Goal: Transaction & Acquisition: Obtain resource

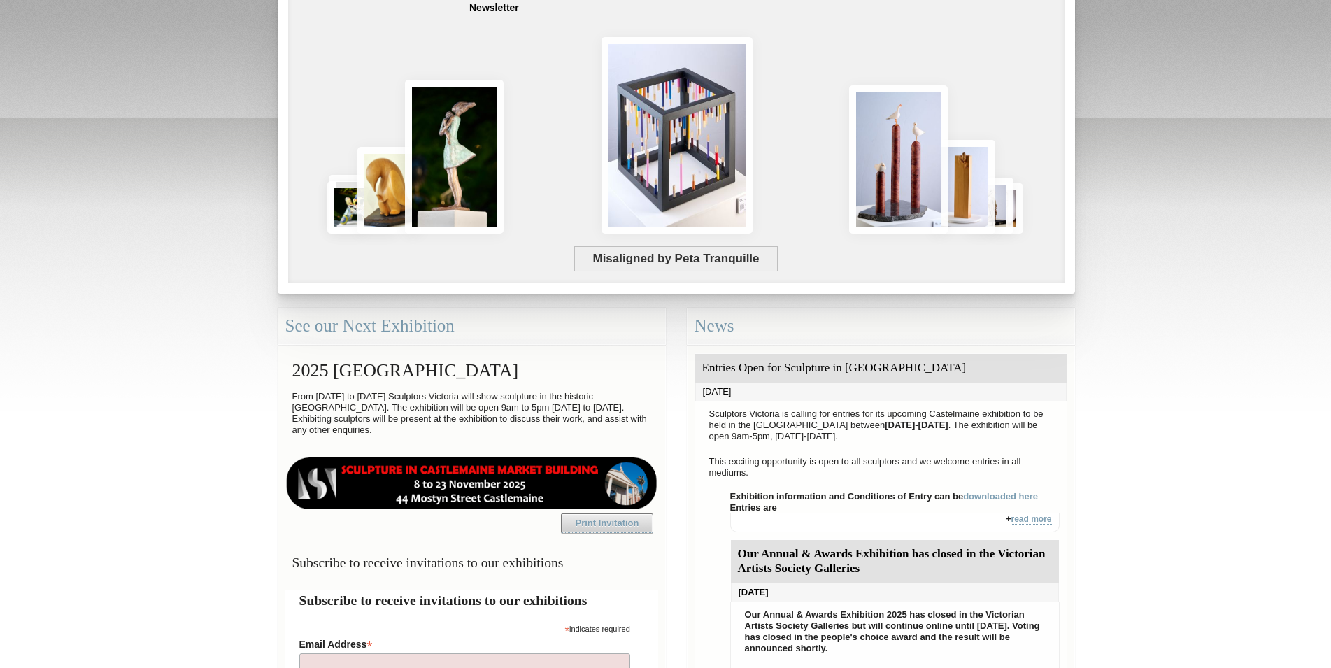
scroll to position [153, 0]
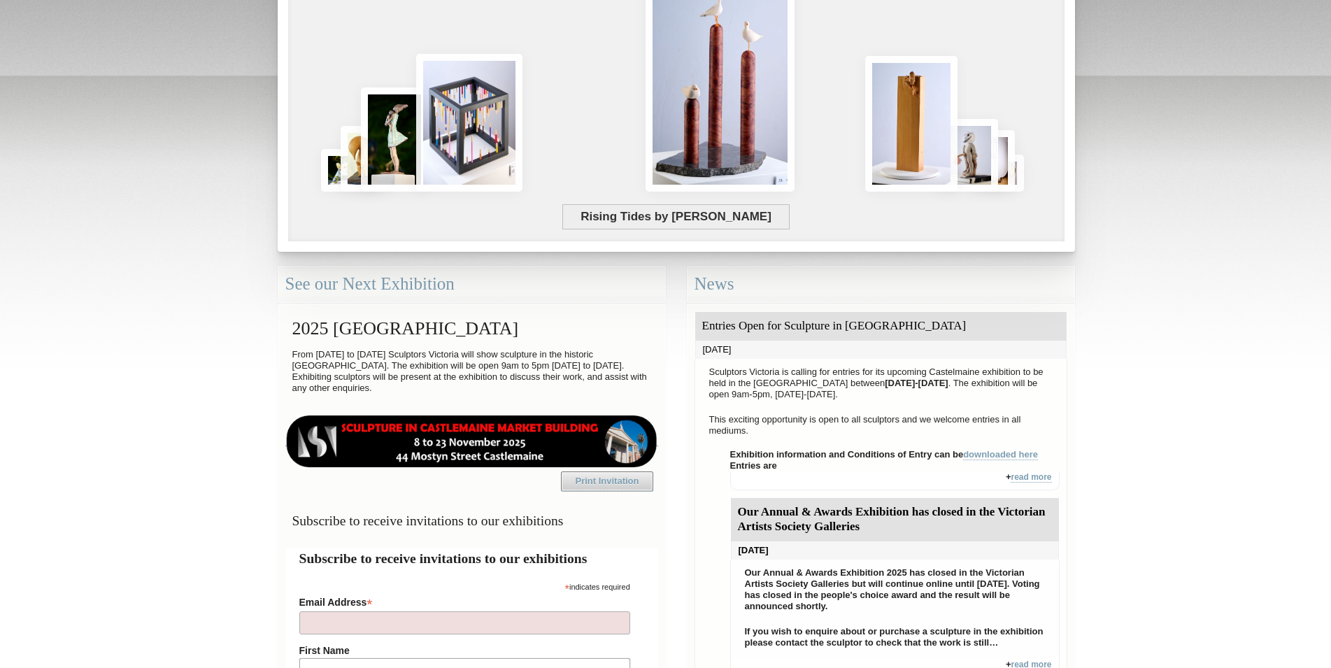
click at [458, 424] on img at bounding box center [471, 442] width 373 height 52
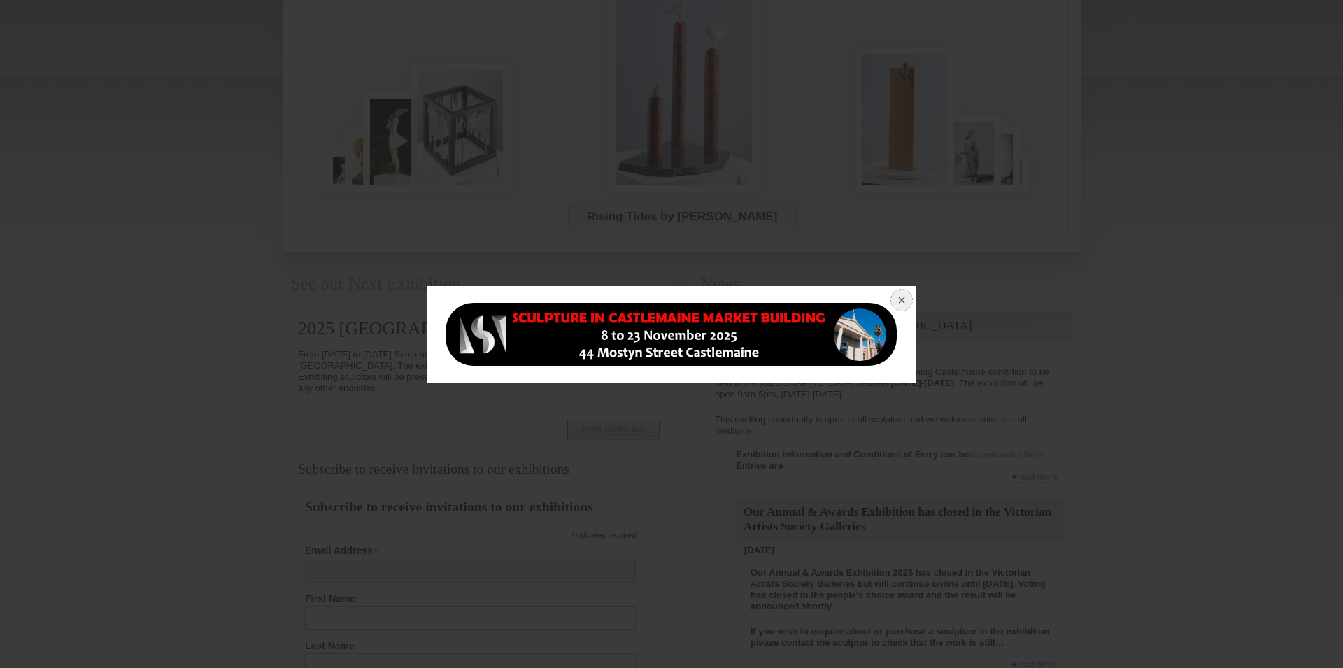
click at [903, 297] on button at bounding box center [900, 301] width 31 height 31
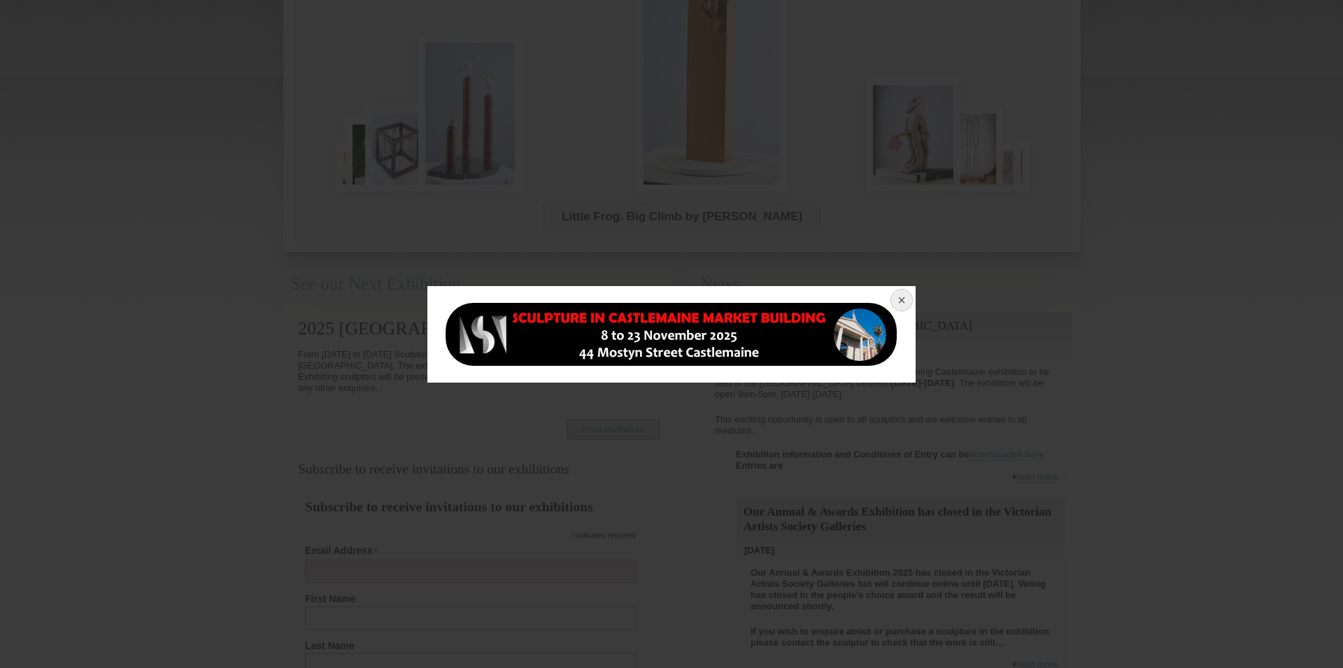
click at [901, 298] on button at bounding box center [900, 301] width 31 height 31
click at [705, 328] on img at bounding box center [671, 334] width 455 height 63
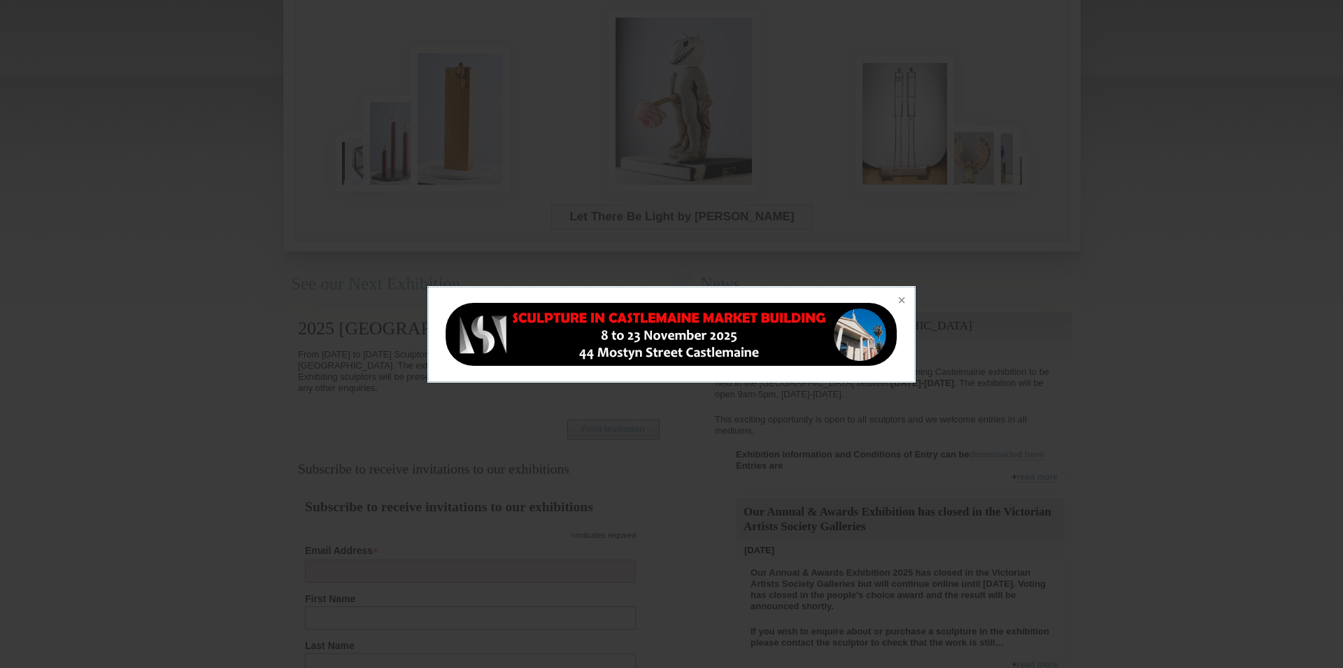
click at [1096, 332] on div at bounding box center [671, 334] width 1343 height 668
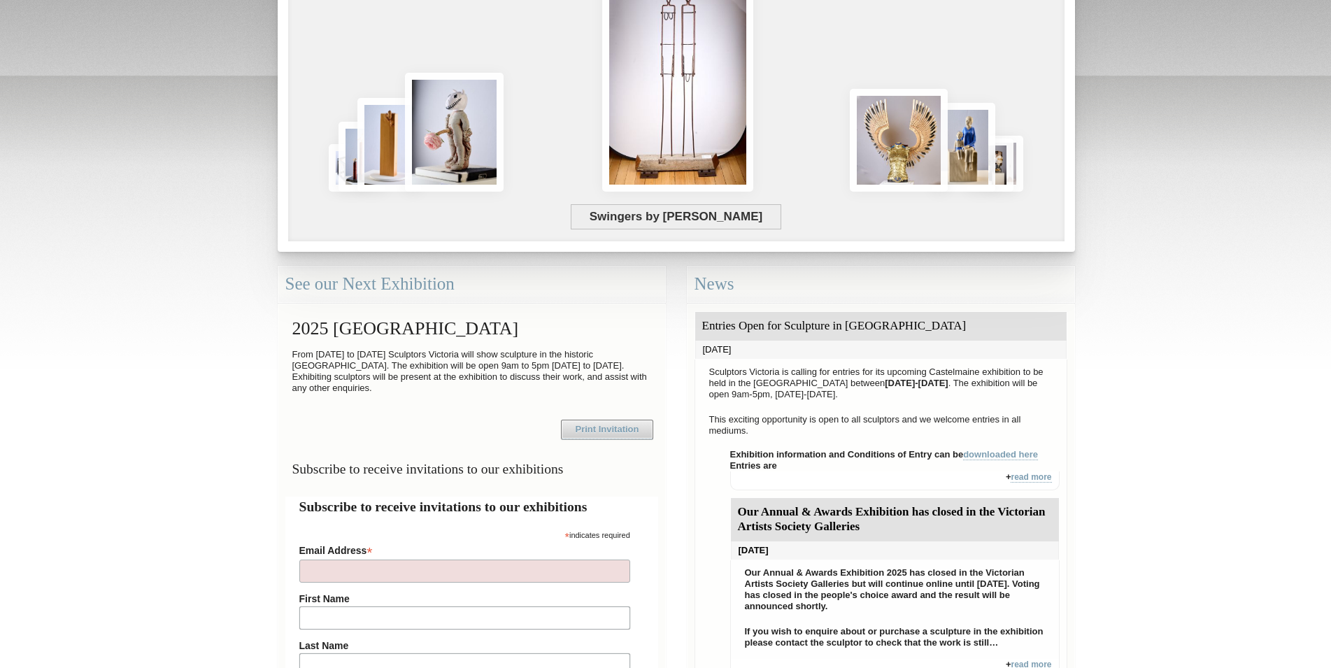
scroll to position [0, 0]
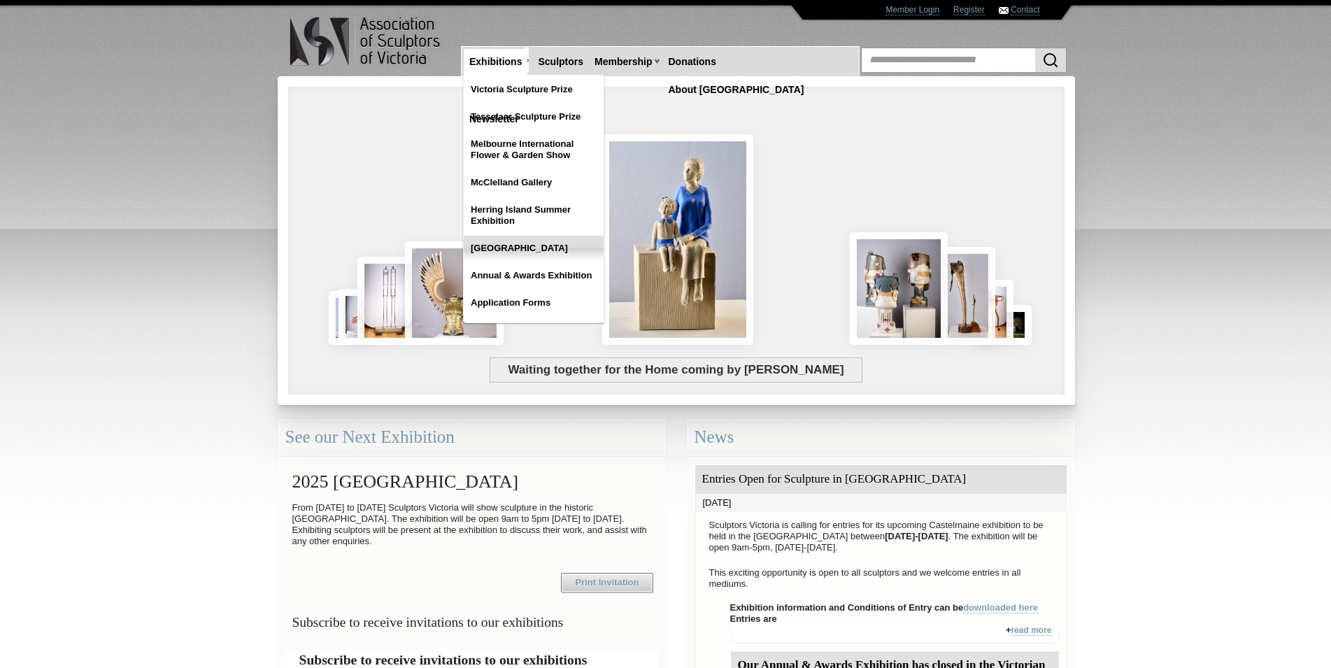
click at [524, 248] on link "[GEOGRAPHIC_DATA]" at bounding box center [534, 248] width 140 height 25
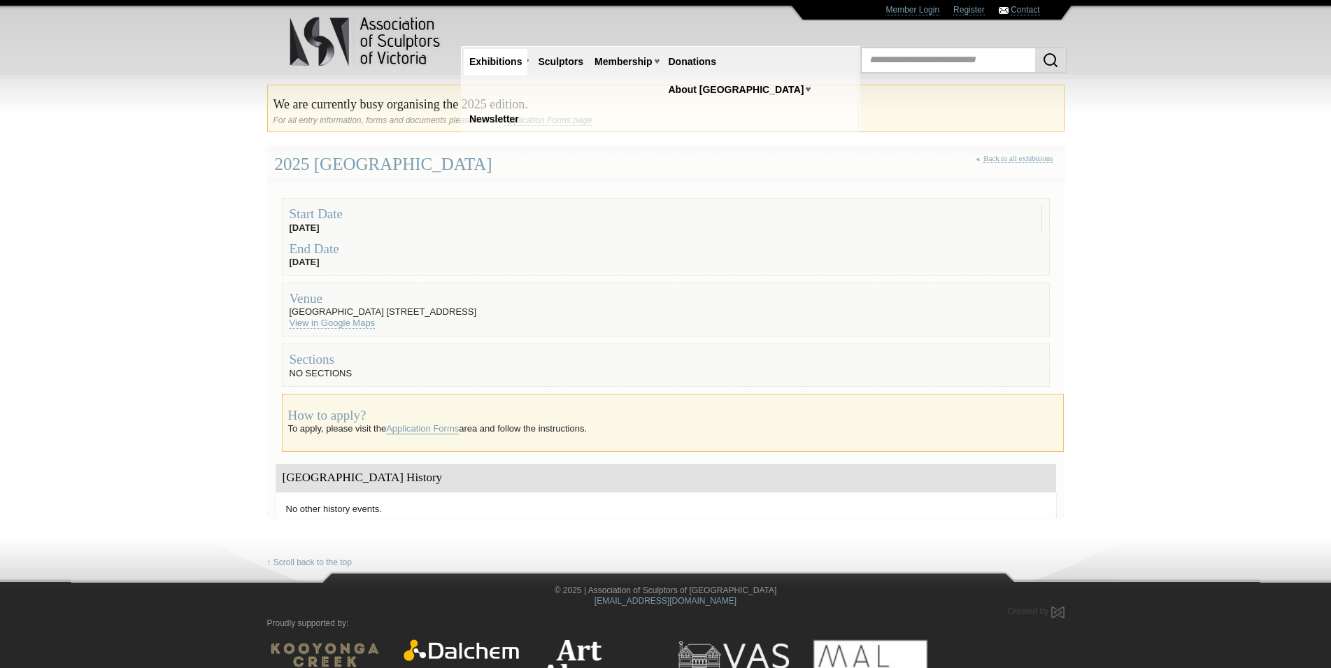
click at [434, 428] on link "Application Forms" at bounding box center [422, 428] width 73 height 11
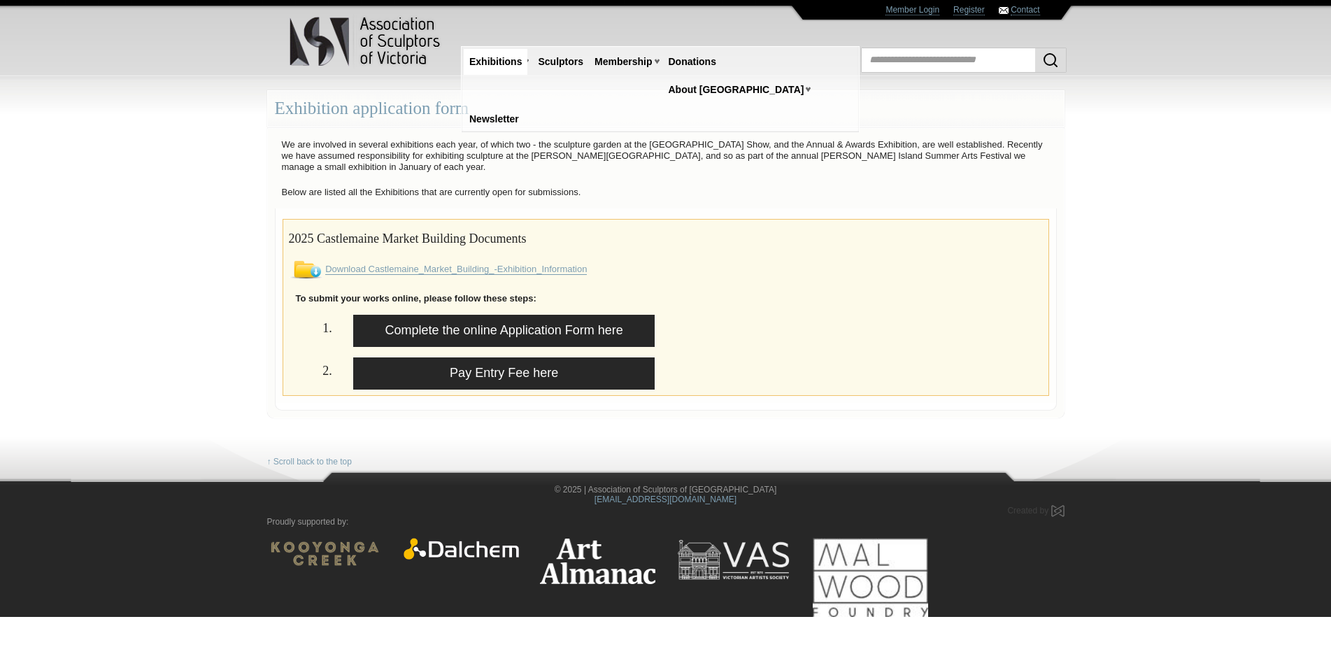
click at [429, 267] on link "Download Castlemaine_Market_Building_-Exhibition_Information" at bounding box center [456, 269] width 262 height 11
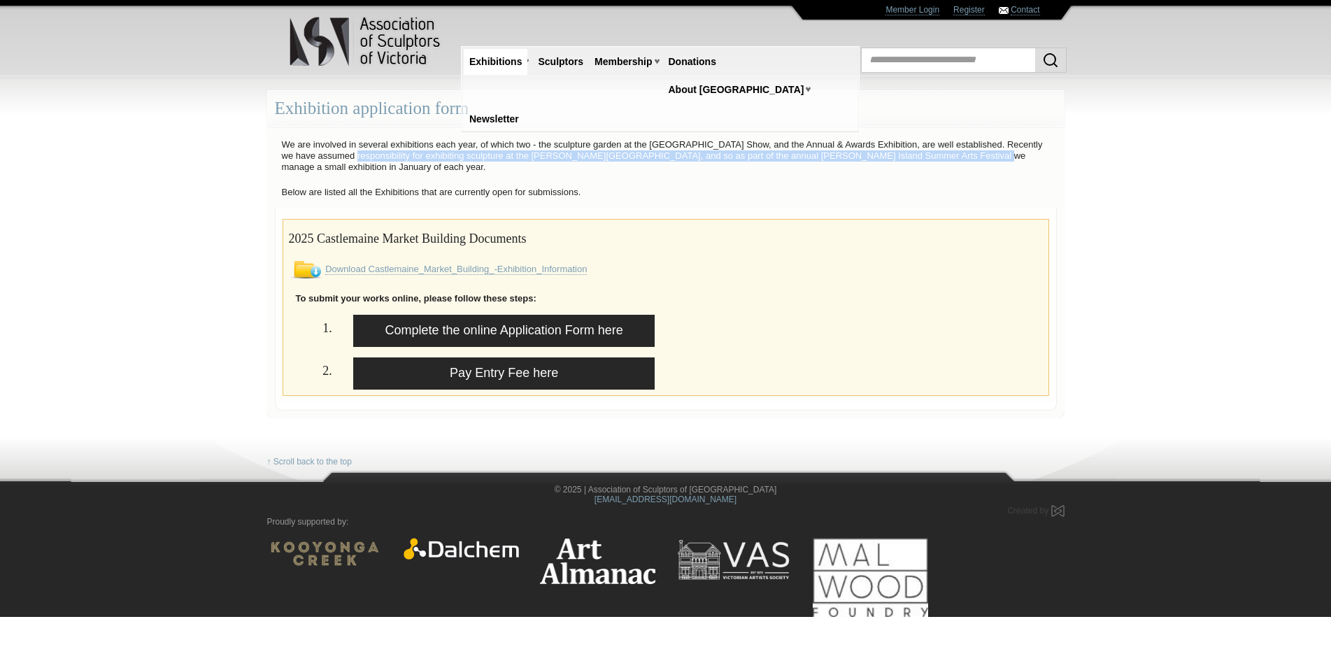
drag, startPoint x: 360, startPoint y: 153, endPoint x: 949, endPoint y: 156, distance: 589.1
click at [949, 156] on p "We are involved in several exhibitions each year, of which two - the sculpture …" at bounding box center [666, 156] width 782 height 41
click at [939, 163] on p "We are involved in several exhibitions each year, of which two - the sculpture …" at bounding box center [666, 156] width 782 height 41
